Goal: Navigation & Orientation: Find specific page/section

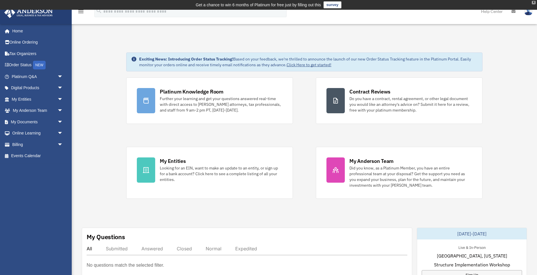
click at [533, 2] on div "X" at bounding box center [534, 2] width 4 height 3
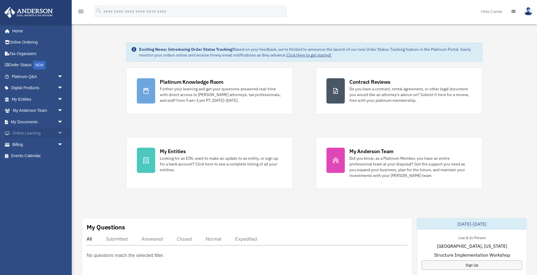
click at [62, 133] on span "arrow_drop_down" at bounding box center [62, 134] width 11 height 12
click at [51, 157] on link "Video Training" at bounding box center [40, 155] width 64 height 11
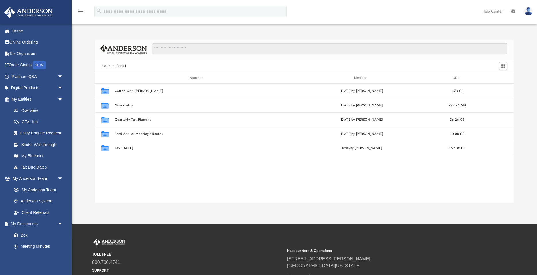
scroll to position [131, 419]
click at [37, 154] on link "My Blueprint" at bounding box center [40, 155] width 64 height 11
